Goal: Transaction & Acquisition: Subscribe to service/newsletter

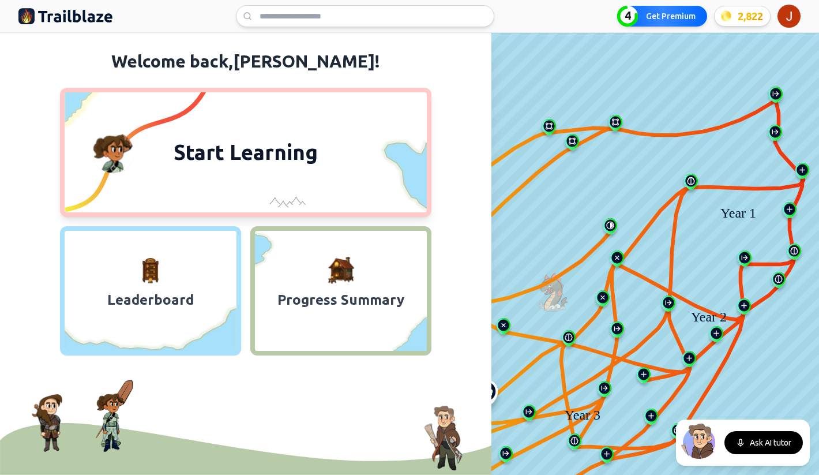
click at [285, 139] on span "Start Learning" at bounding box center [246, 152] width 158 height 28
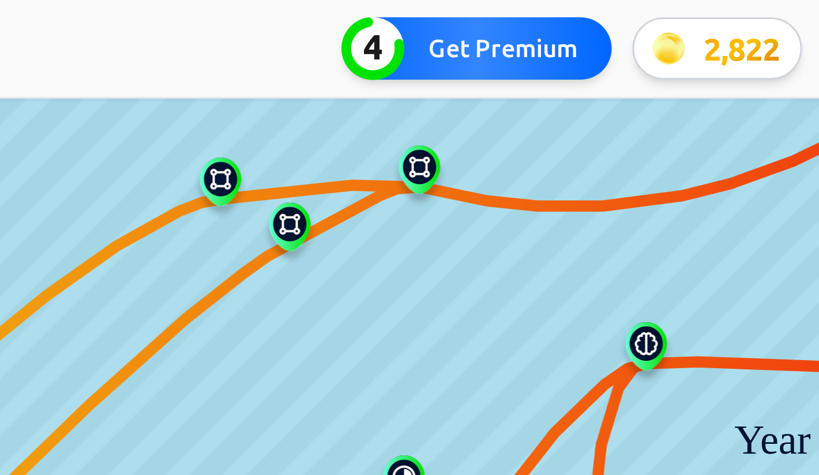
click at [556, 35] on main "4 Get Premium 2,822 2,822 4 Jane 's Mastery Journey Year 4 Progress 31 % 5 topi…" at bounding box center [409, 237] width 819 height 475
click at [568, 20] on div at bounding box center [365, 16] width 486 height 22
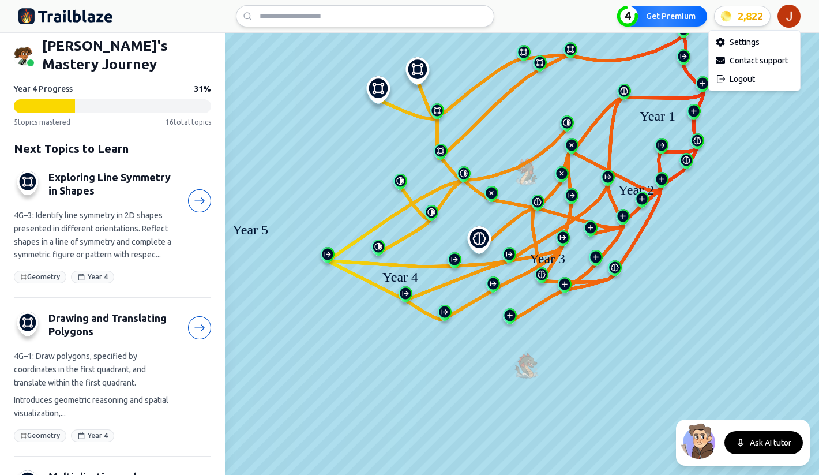
click at [789, 17] on html "We value your privacy We use cookies to enhance your browsing experience, serve…" at bounding box center [409, 237] width 819 height 475
click at [739, 75] on div "Logout" at bounding box center [755, 79] width 87 height 18
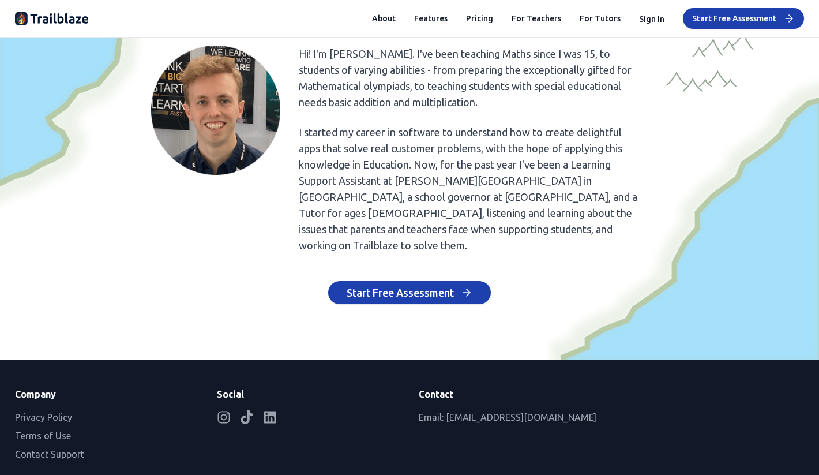
scroll to position [5417, 0]
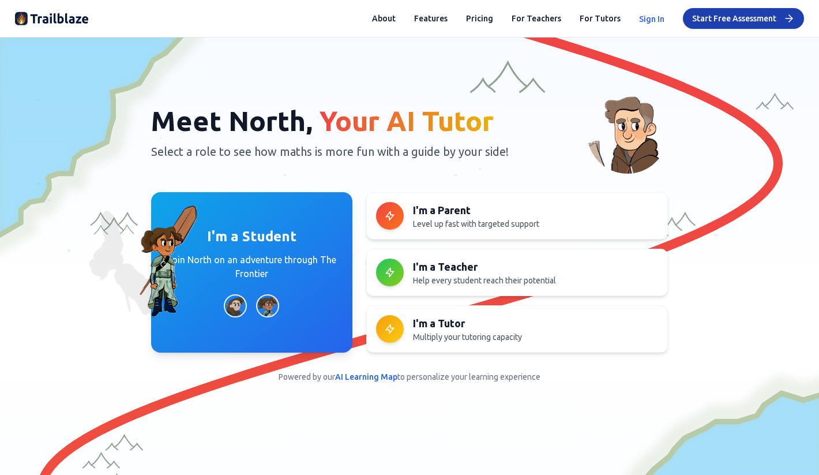
click at [661, 14] on button "Sign In" at bounding box center [651, 19] width 25 height 12
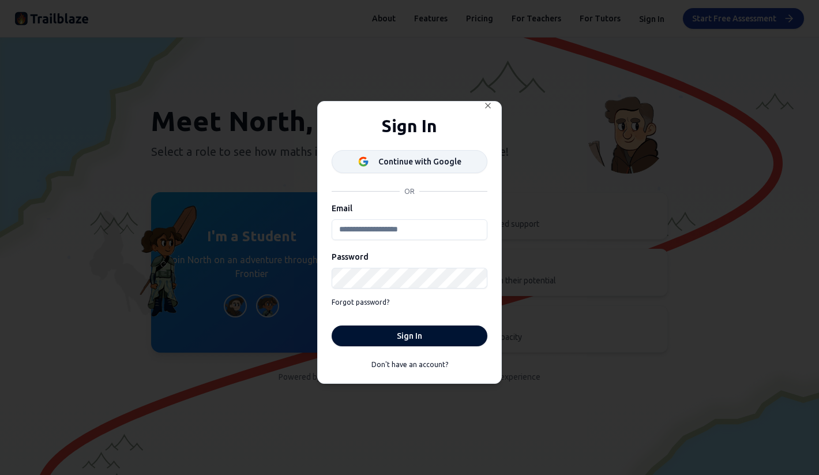
click at [379, 172] on button "Continue with Google" at bounding box center [410, 161] width 156 height 23
